Goal: Navigation & Orientation: Find specific page/section

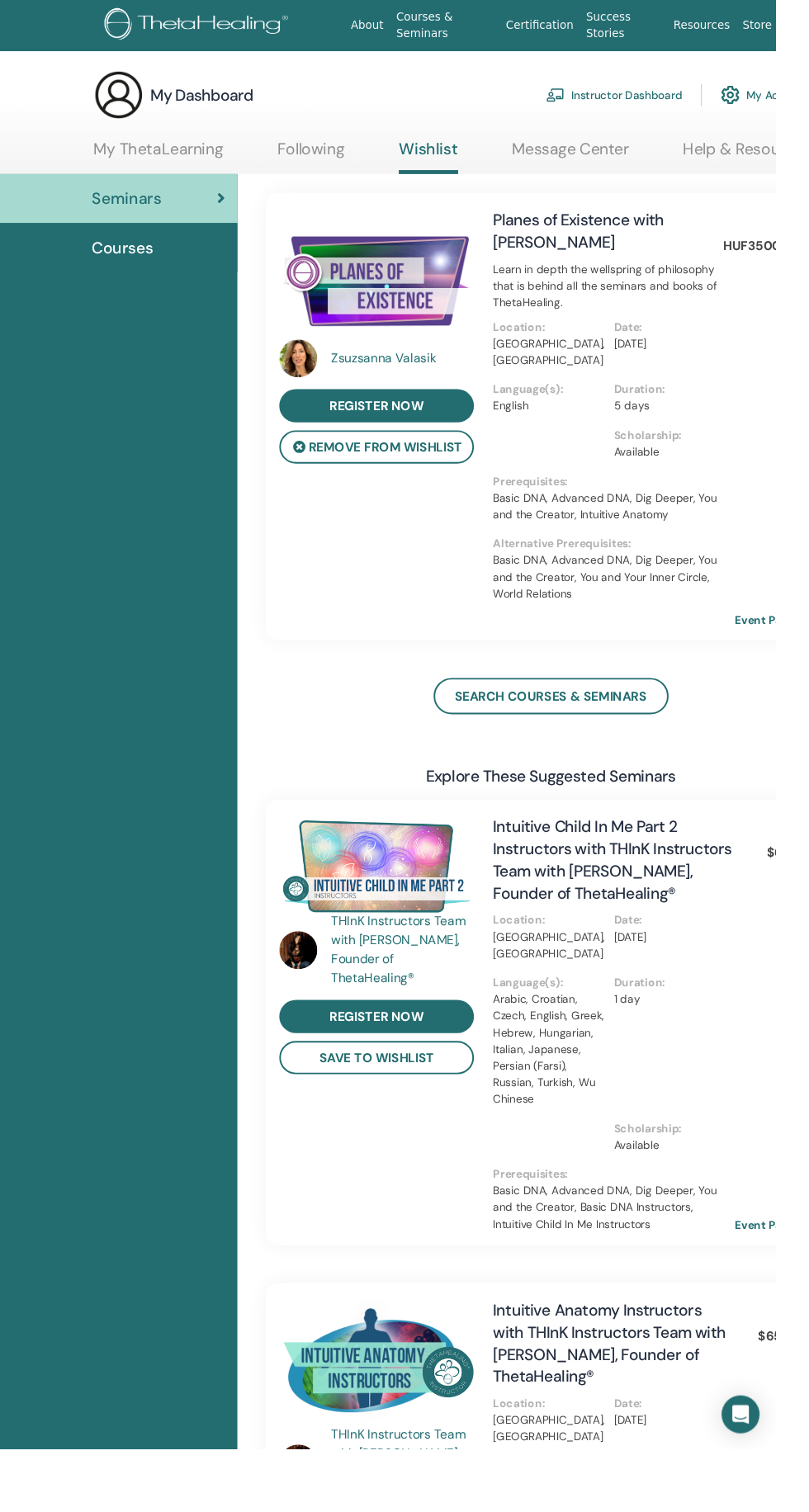
click at [157, 148] on link "My ThetaLearning" at bounding box center [164, 161] width 135 height 32
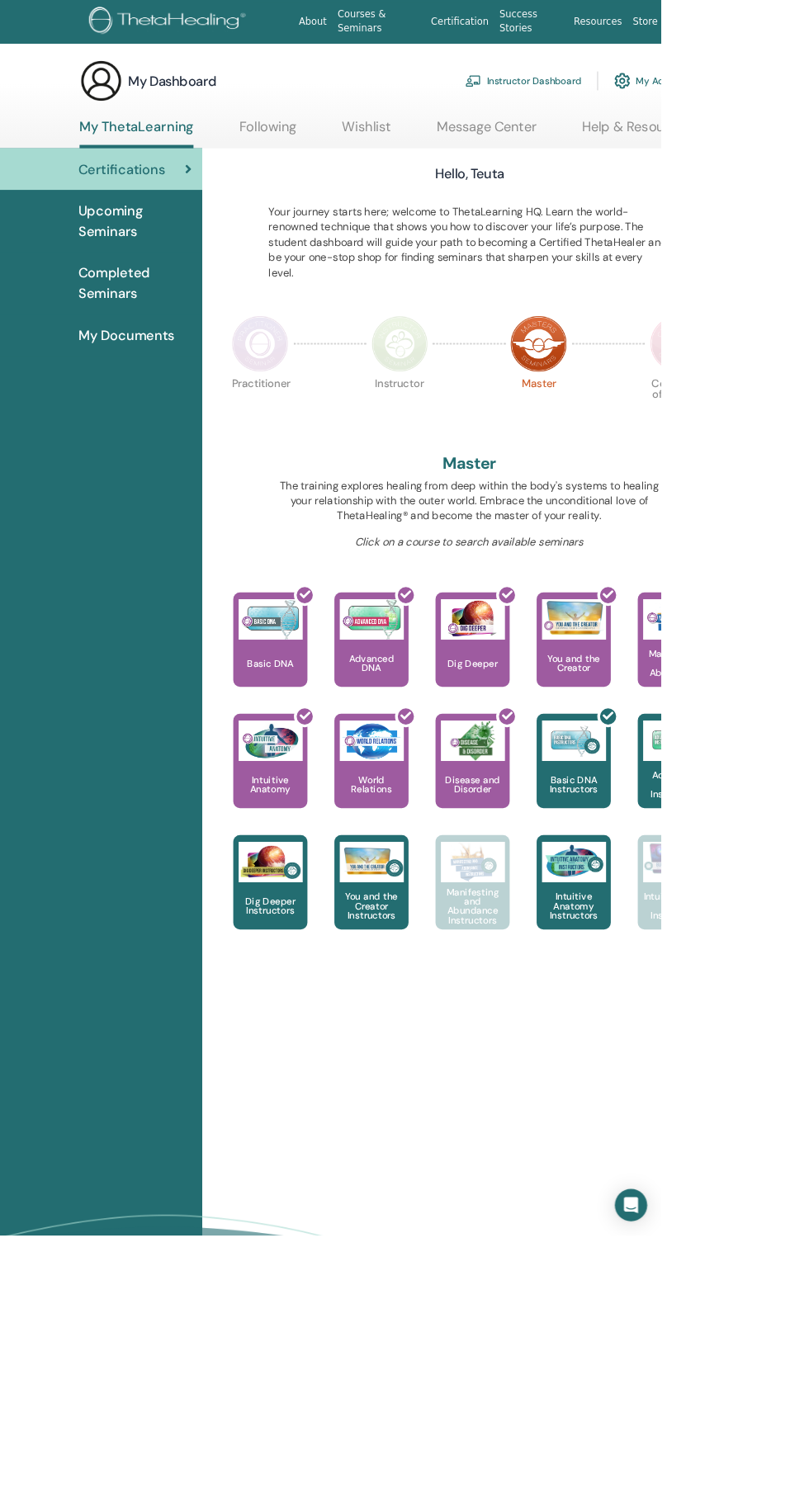
click at [143, 276] on span "Upcoming Seminars" at bounding box center [165, 270] width 139 height 49
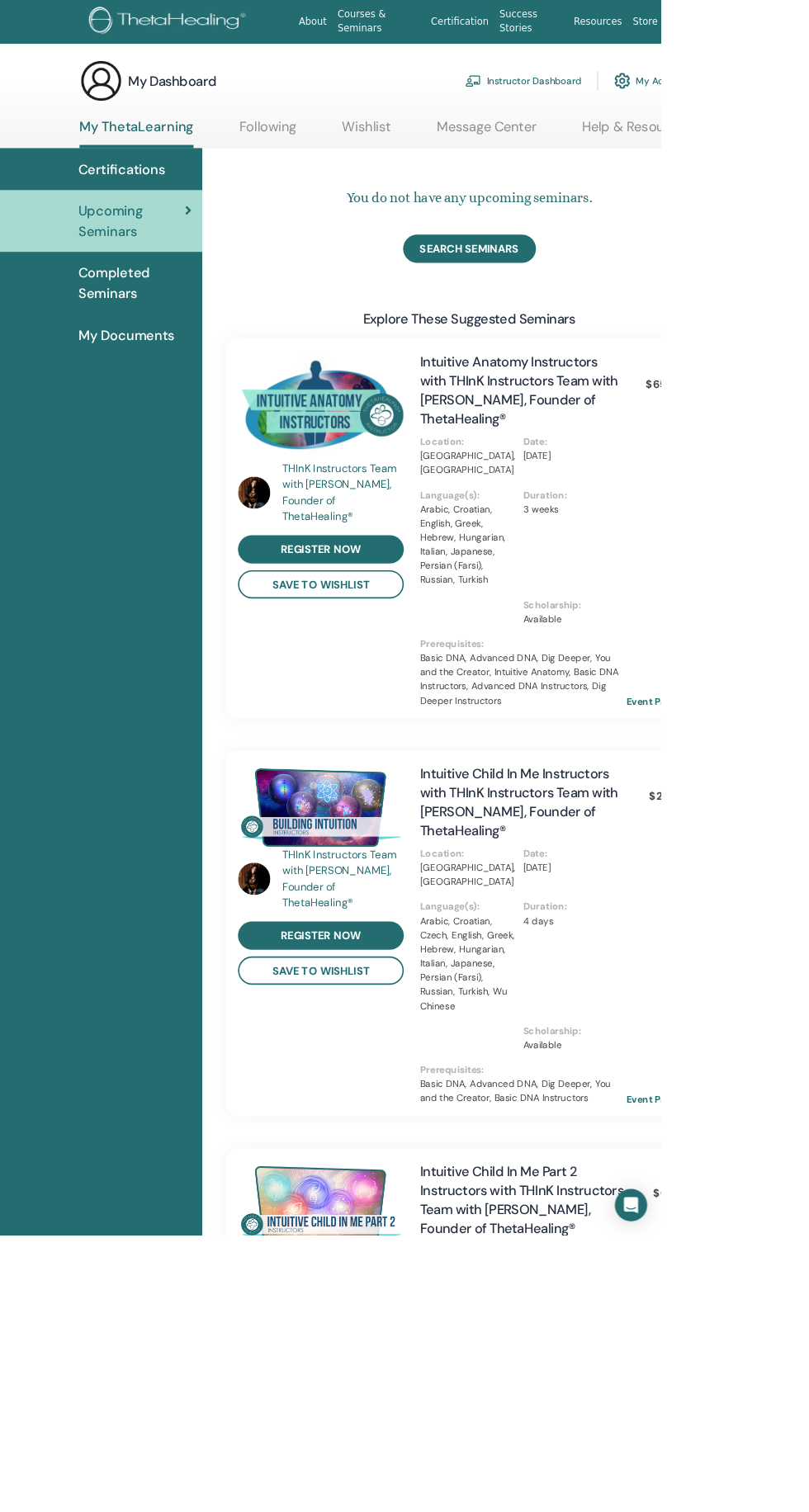
click at [120, 348] on span "Completed Seminars" at bounding box center [165, 346] width 139 height 49
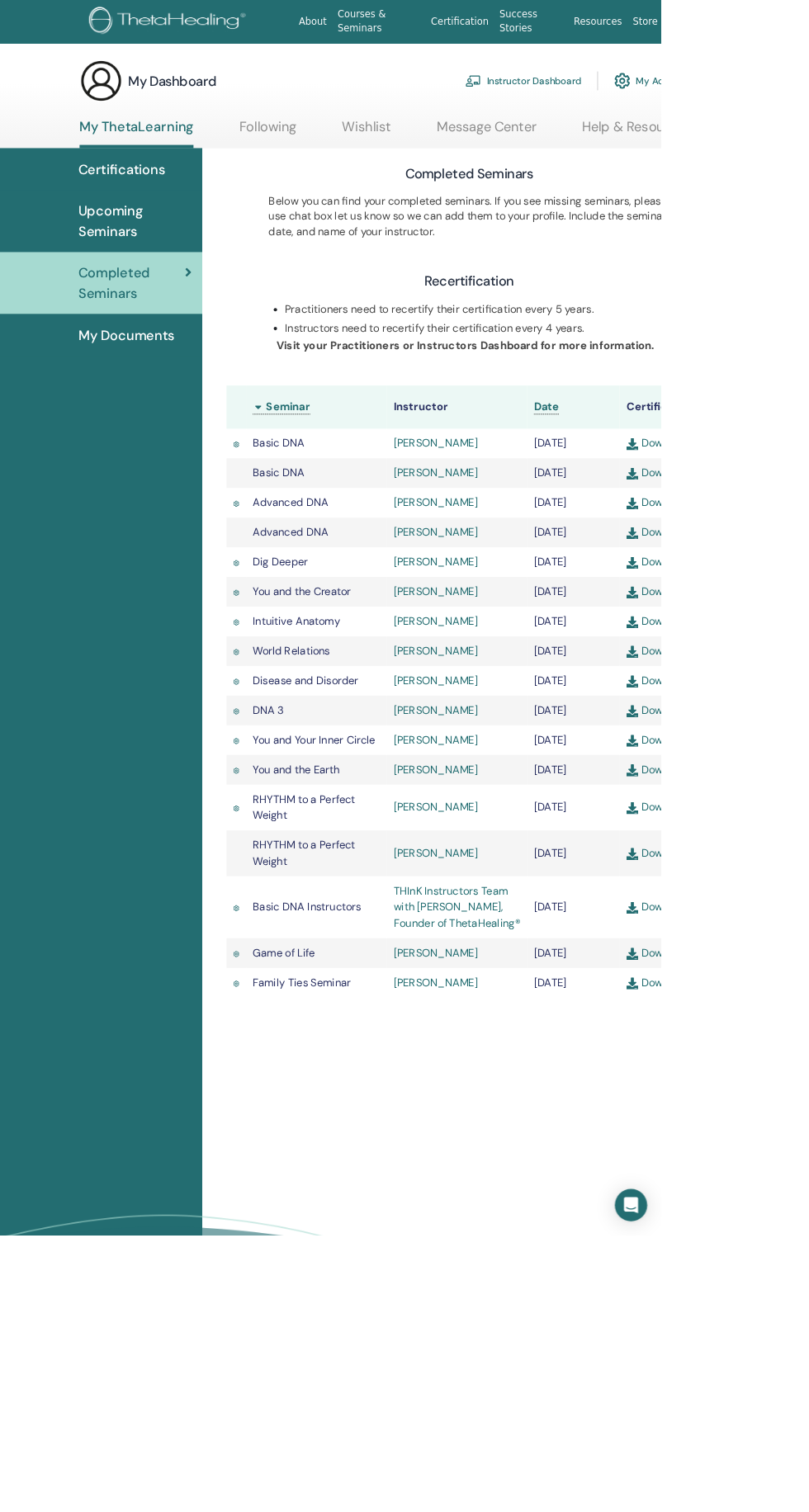
click at [120, 410] on span "My Documents" at bounding box center [155, 411] width 118 height 25
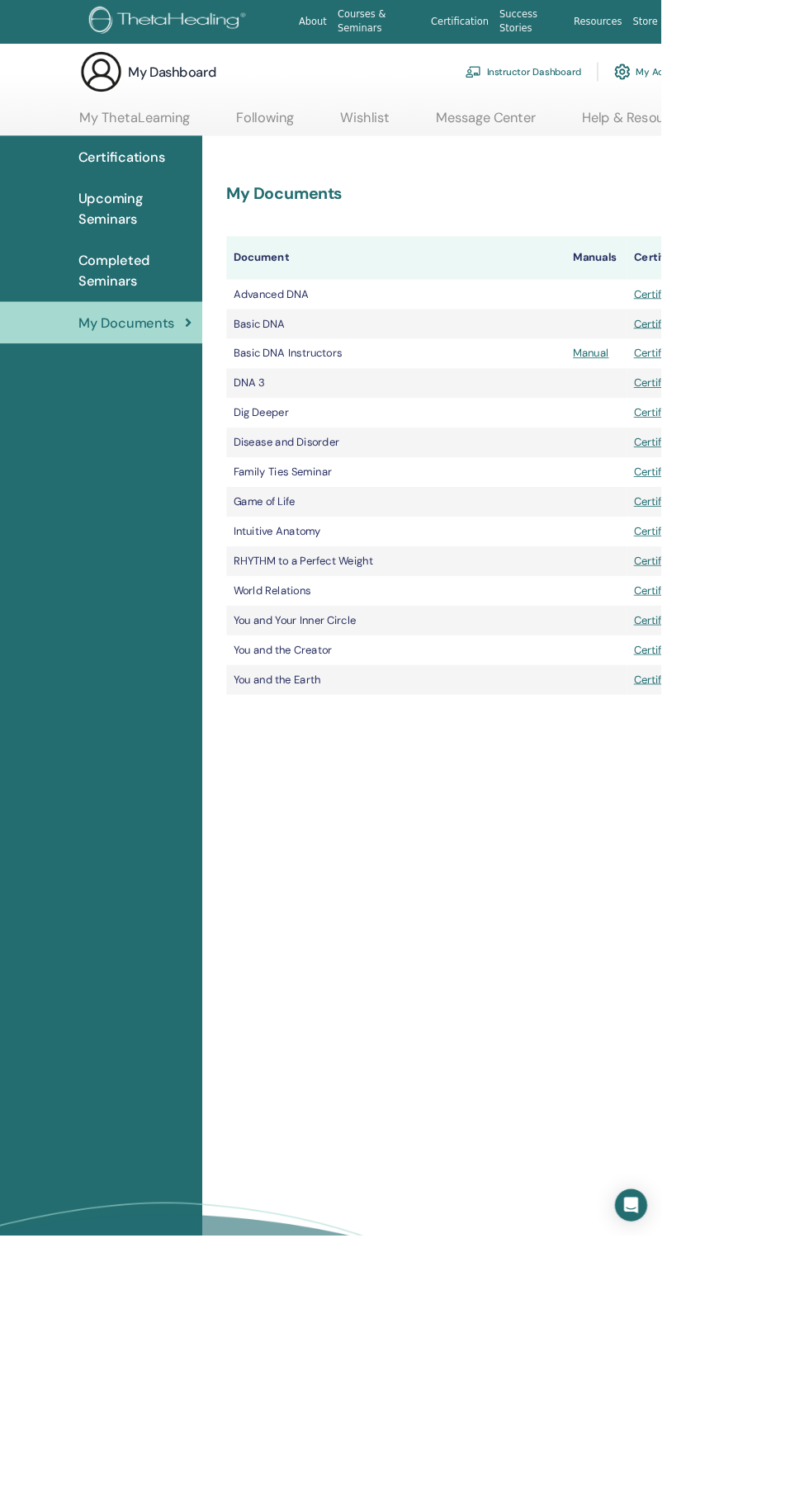
scroll to position [4, 0]
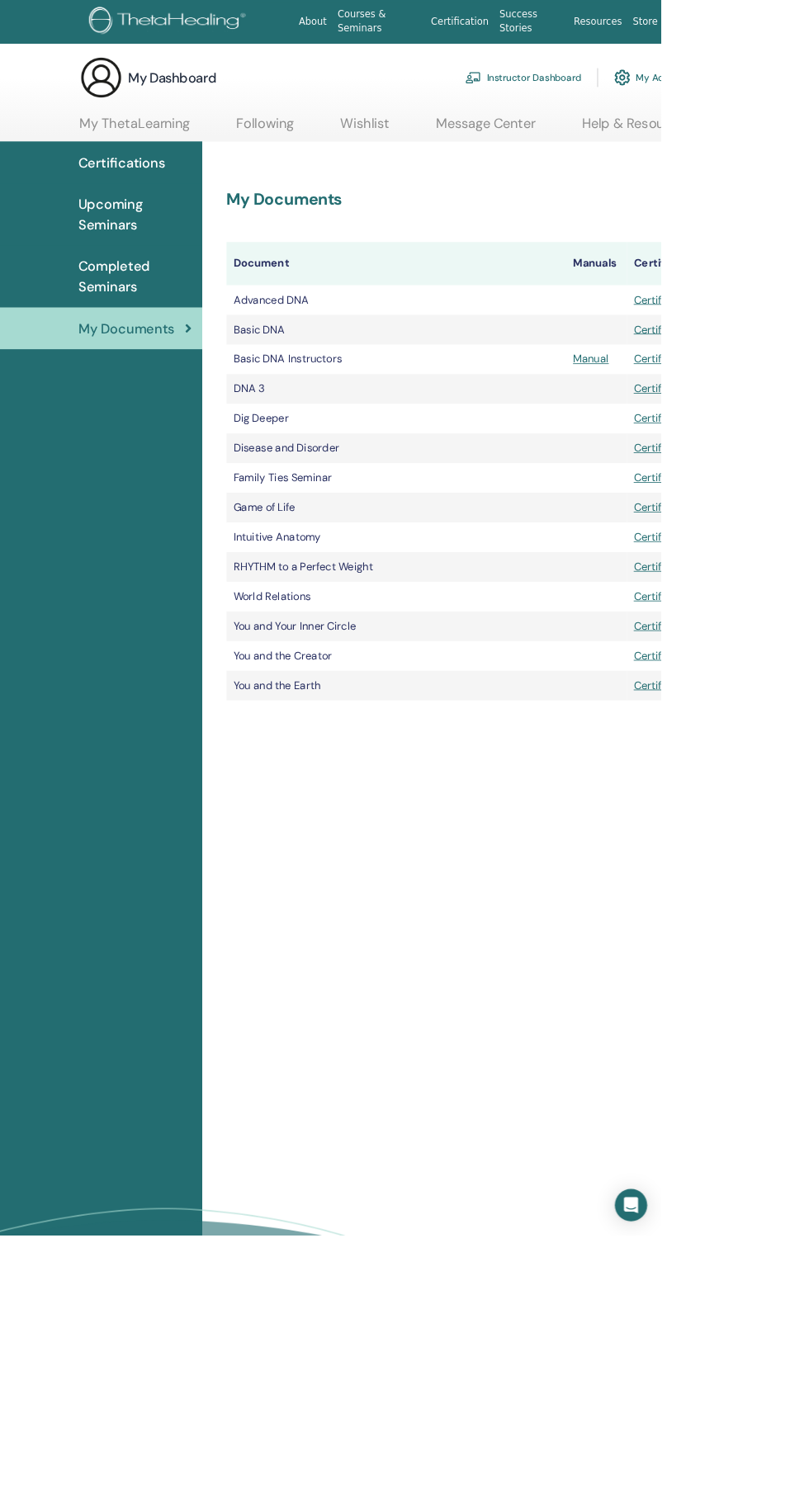
click at [312, 145] on link "Following" at bounding box center [325, 156] width 70 height 32
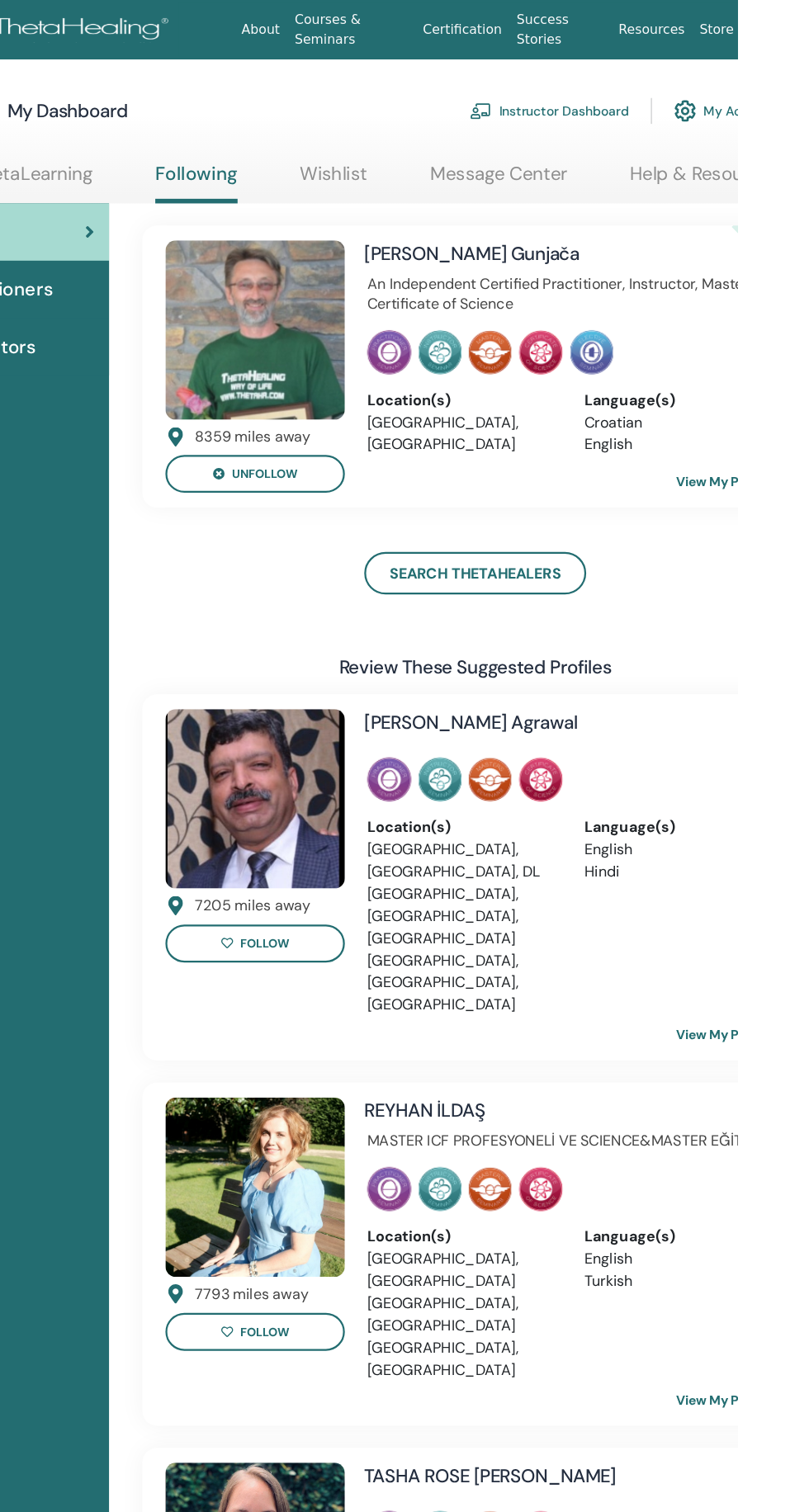
click at [808, 429] on link "View My Profile" at bounding box center [809, 430] width 111 height 33
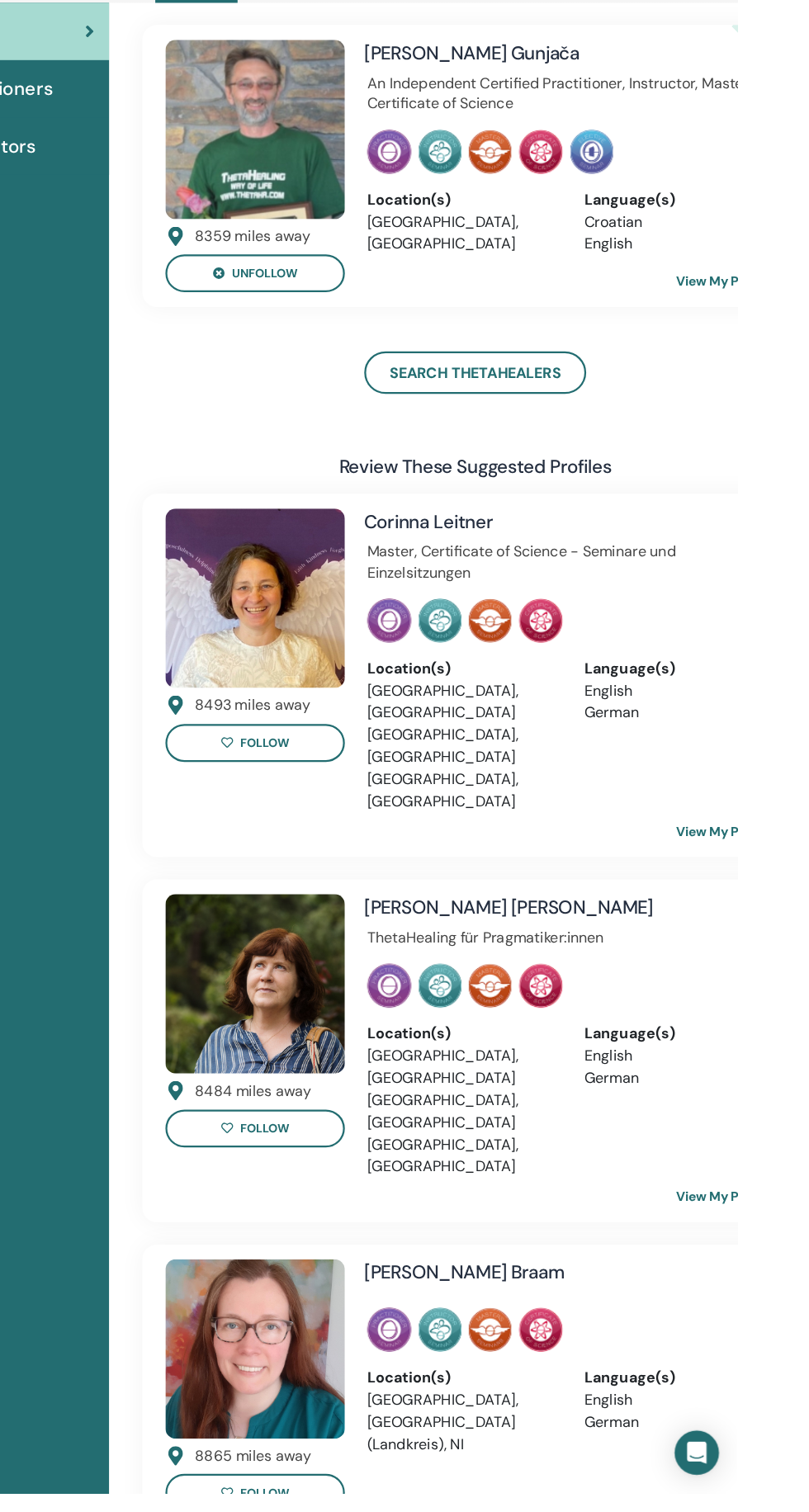
click at [631, 509] on link "Search ThetaHealers" at bounding box center [574, 511] width 198 height 38
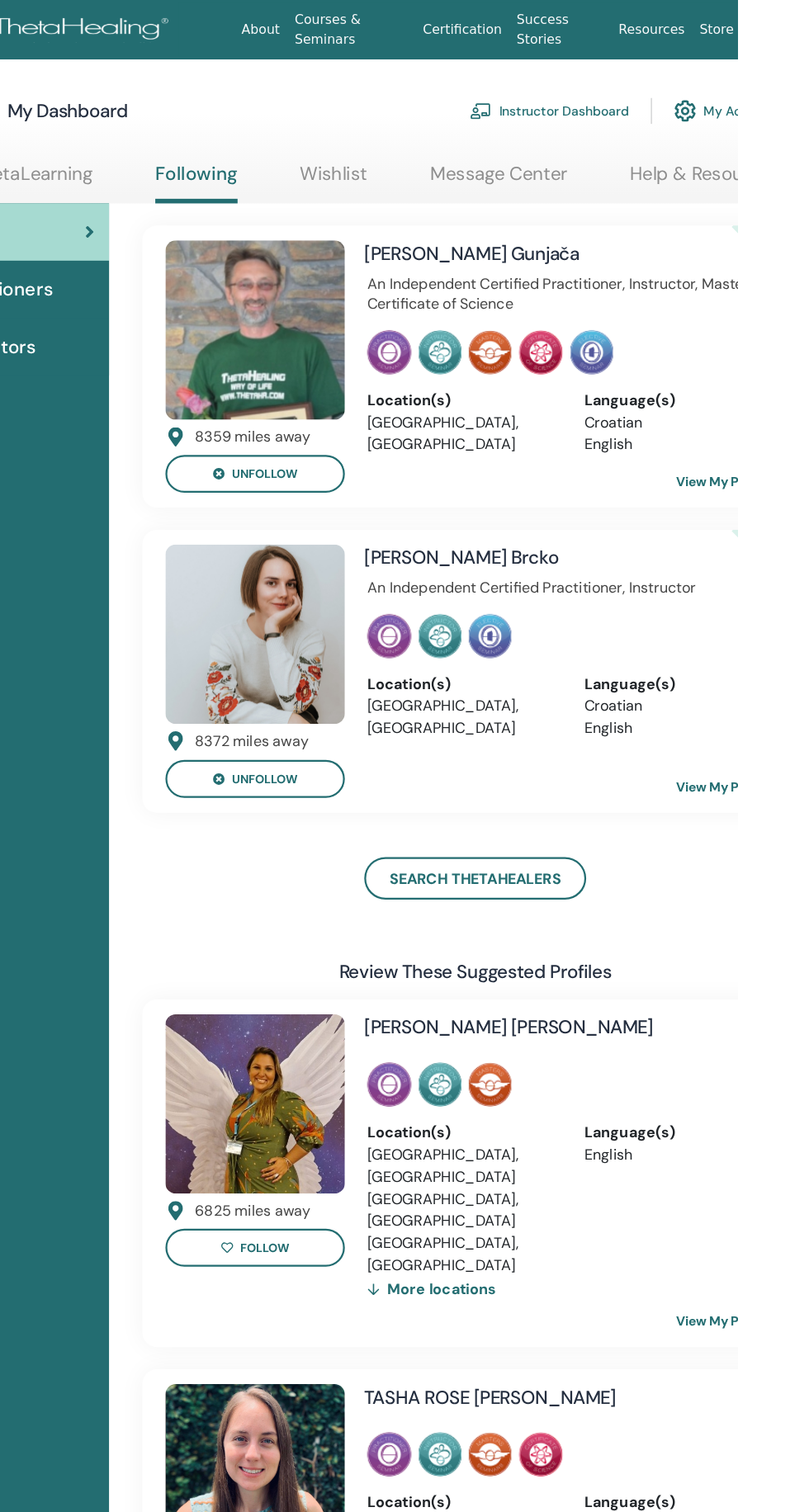
click at [628, 781] on link "Search ThetaHealers" at bounding box center [574, 784] width 198 height 38
click at [607, 776] on link "Search ThetaHealers" at bounding box center [574, 784] width 198 height 38
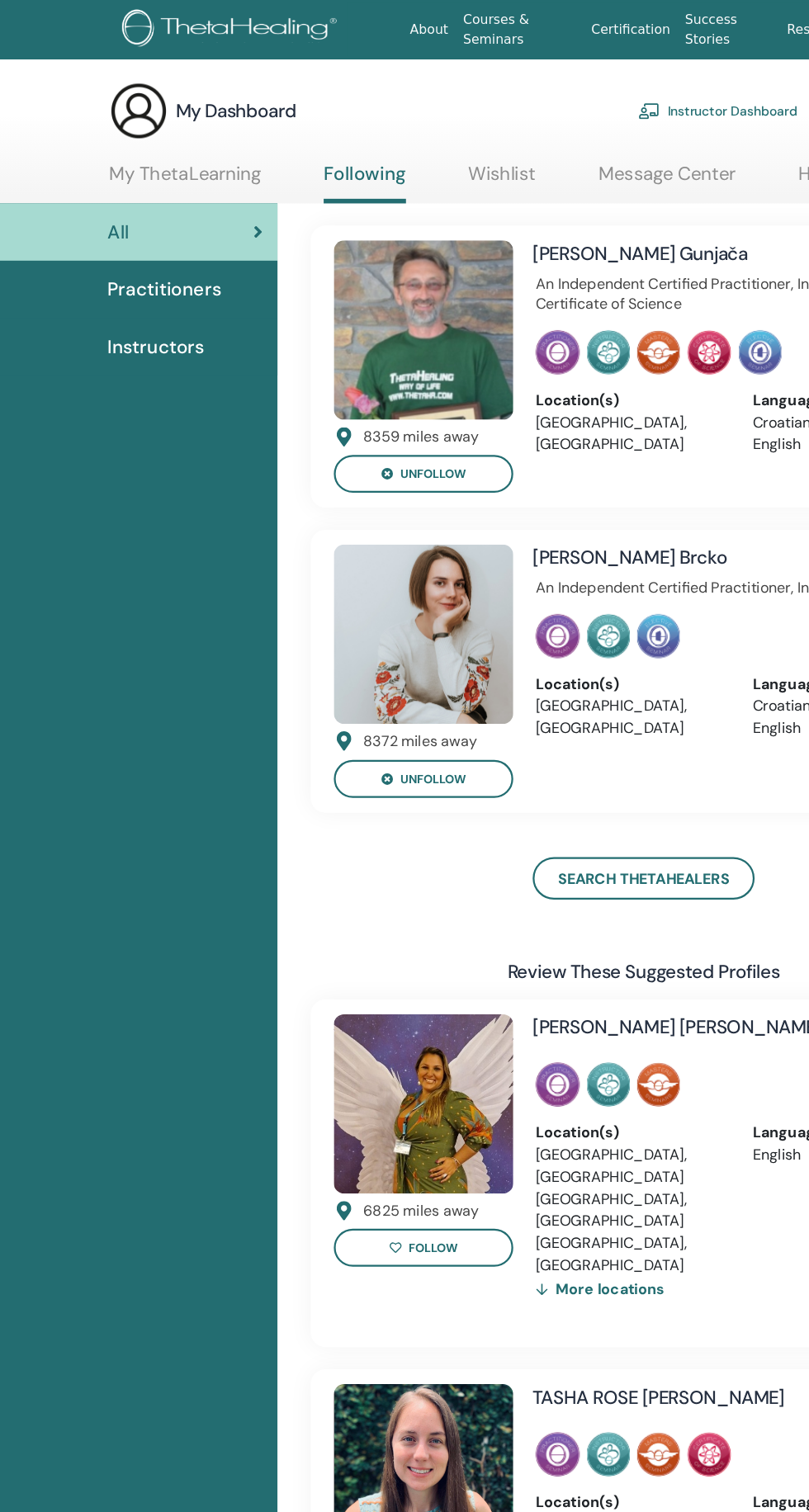
click at [611, 776] on link "Search ThetaHealers" at bounding box center [574, 784] width 198 height 38
